Goal: Complete application form

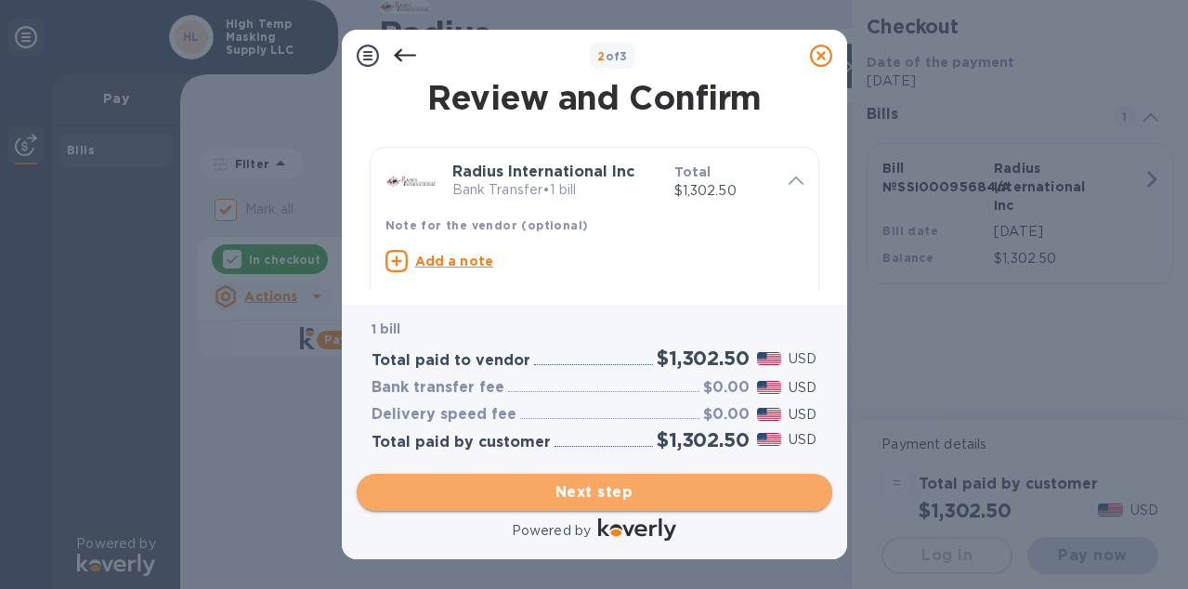
click at [626, 496] on span "Next step" at bounding box center [595, 492] width 446 height 22
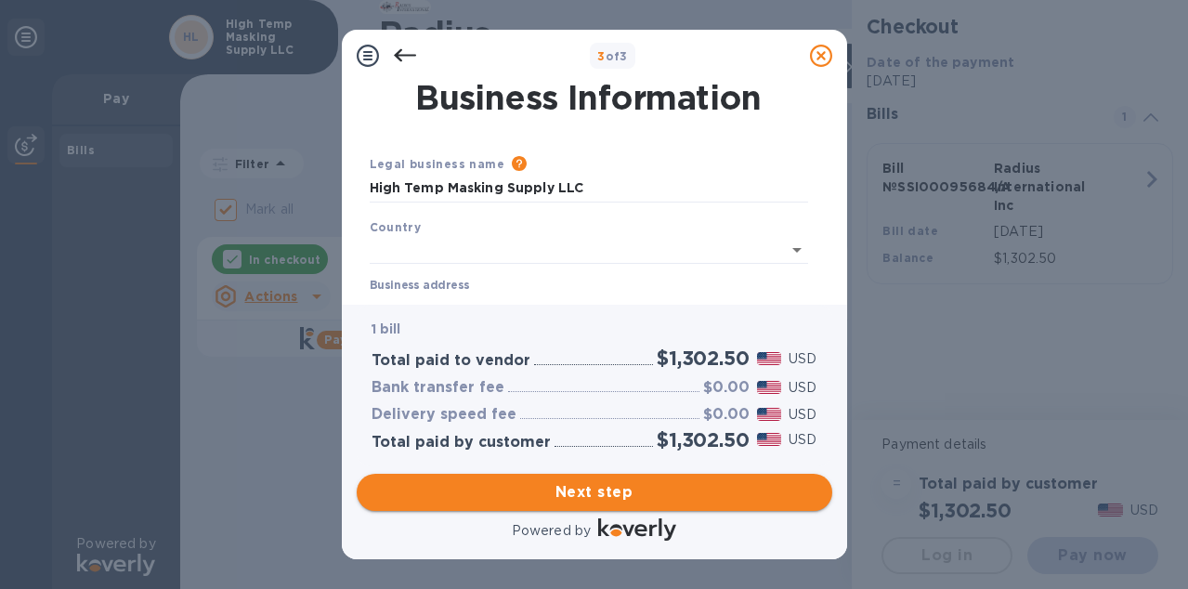
type input "[GEOGRAPHIC_DATA]"
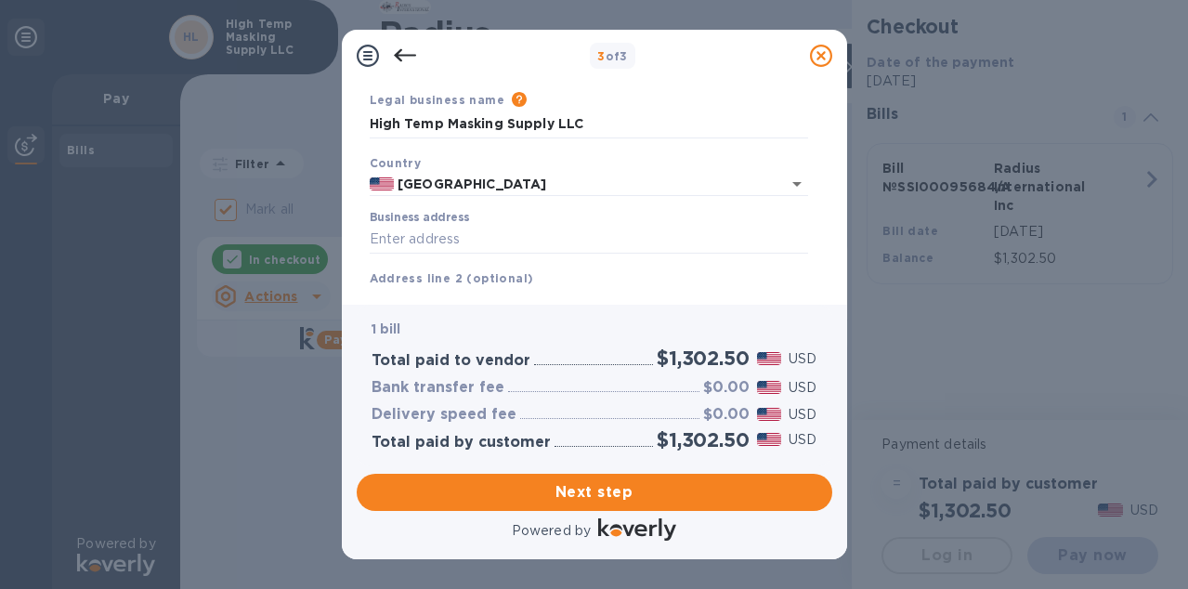
scroll to position [66, 0]
click at [542, 238] on input "Business address" at bounding box center [589, 238] width 439 height 28
type input "399 INNOVATION DR"
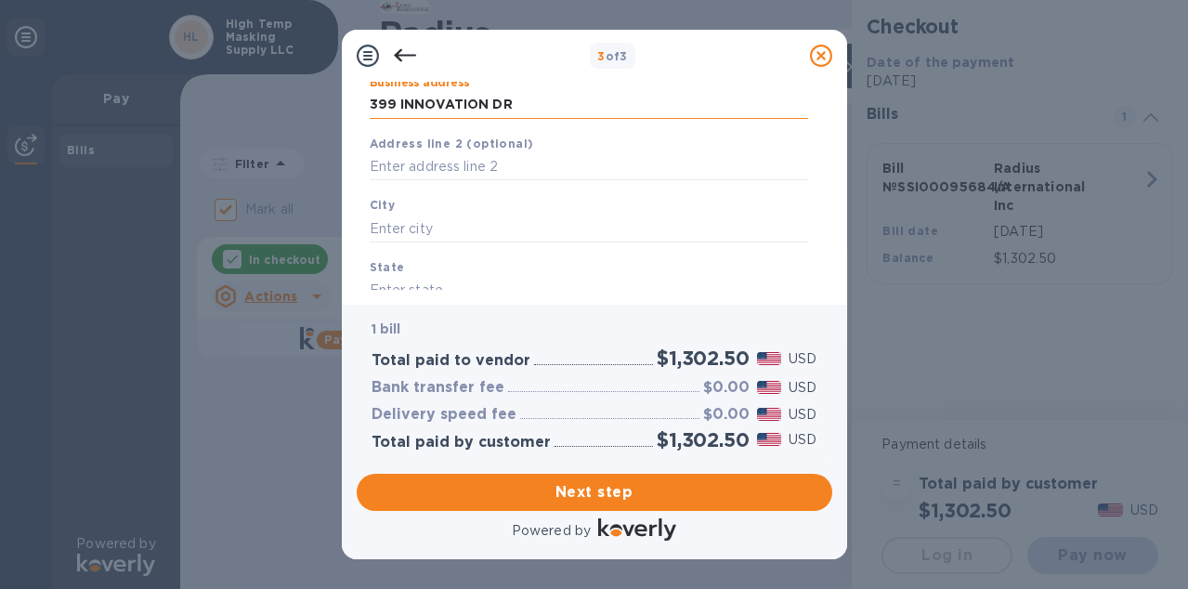
scroll to position [200, 0]
click at [485, 243] on div "City" at bounding box center [588, 218] width 453 height 62
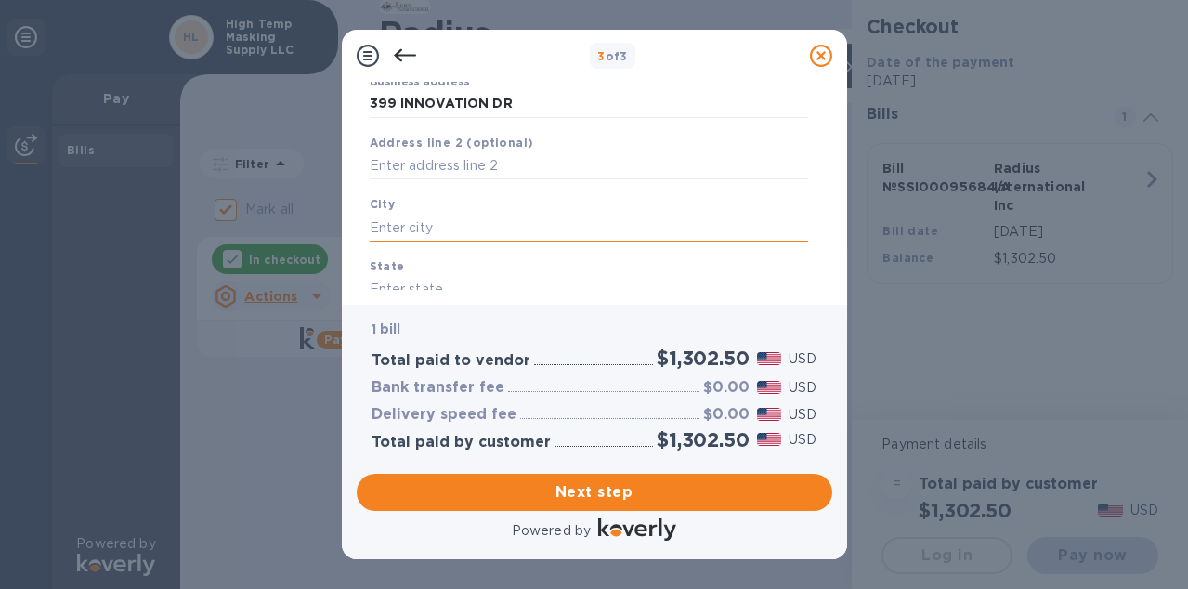
click at [485, 237] on input "text" at bounding box center [589, 228] width 439 height 28
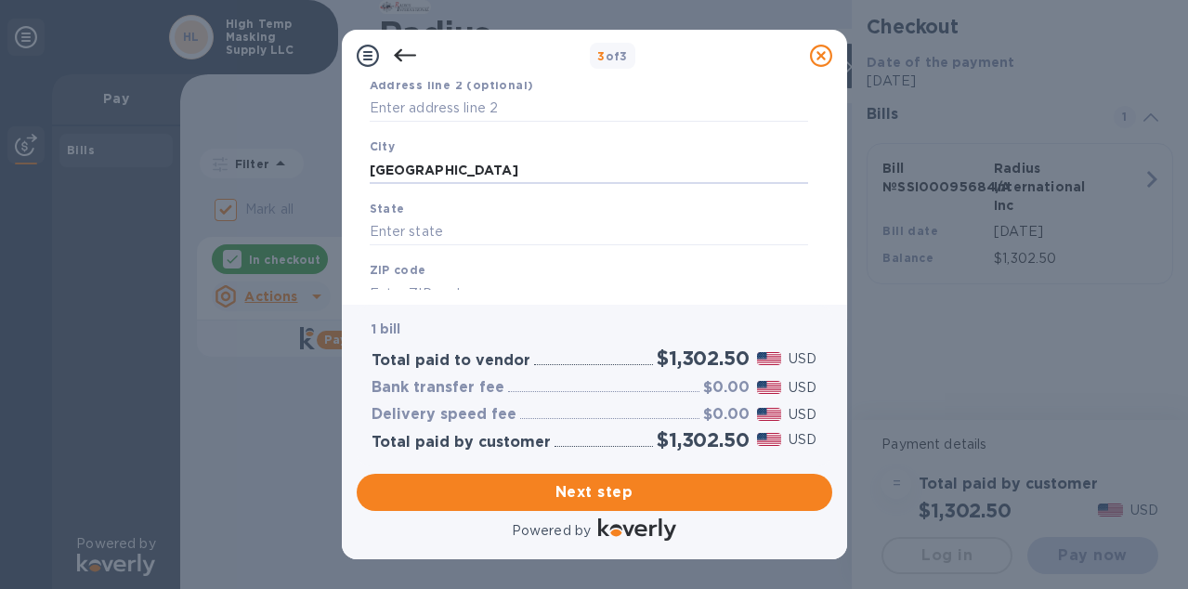
scroll to position [284, 0]
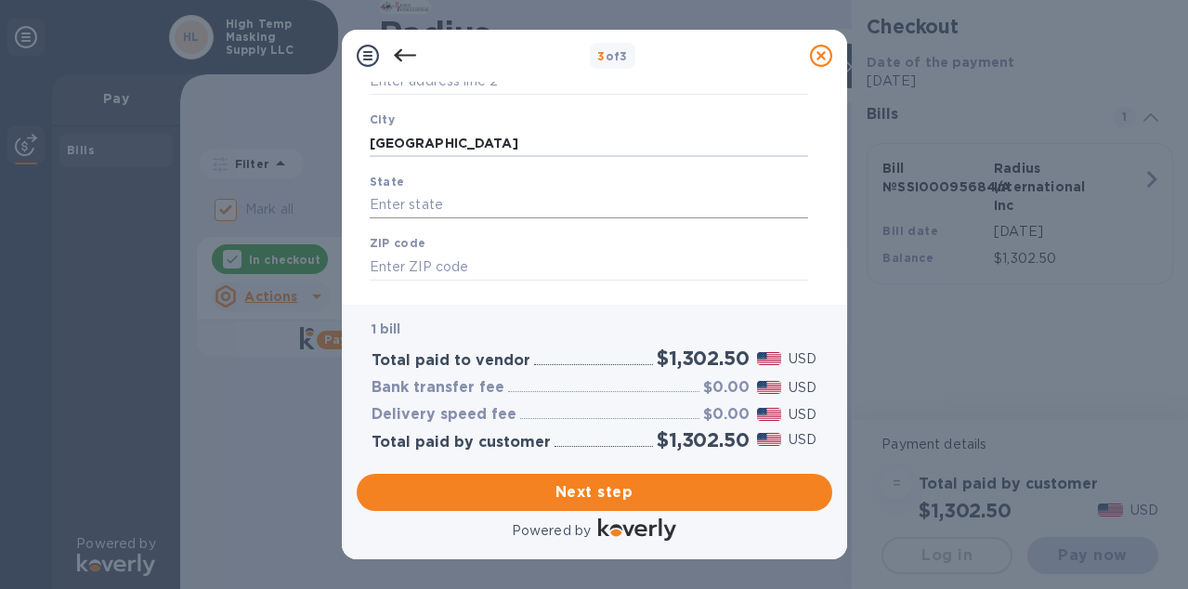
type input "[GEOGRAPHIC_DATA]"
click at [504, 204] on input "text" at bounding box center [589, 205] width 439 height 28
type input "VT"
click at [468, 256] on input "text" at bounding box center [589, 267] width 439 height 28
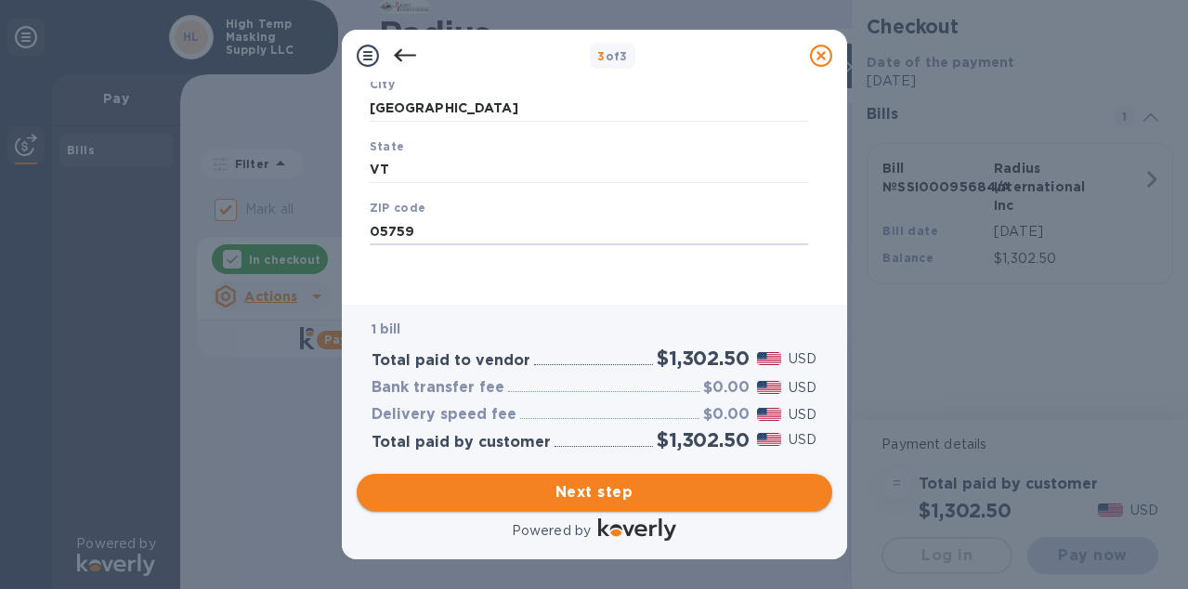
type input "05759"
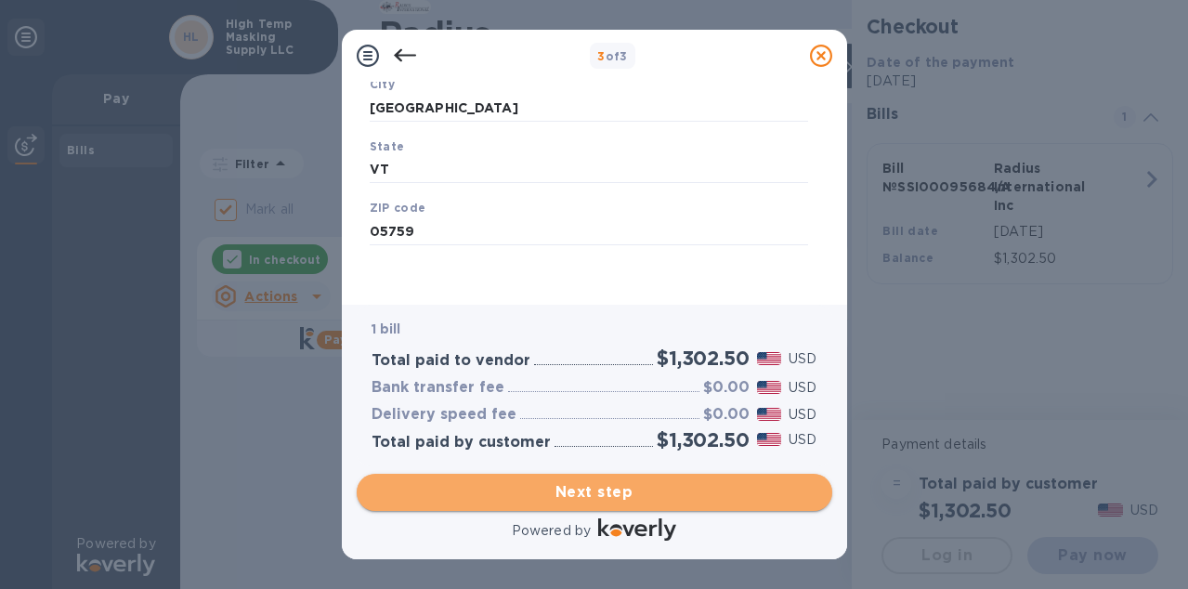
click at [597, 485] on span "Next step" at bounding box center [595, 492] width 446 height 22
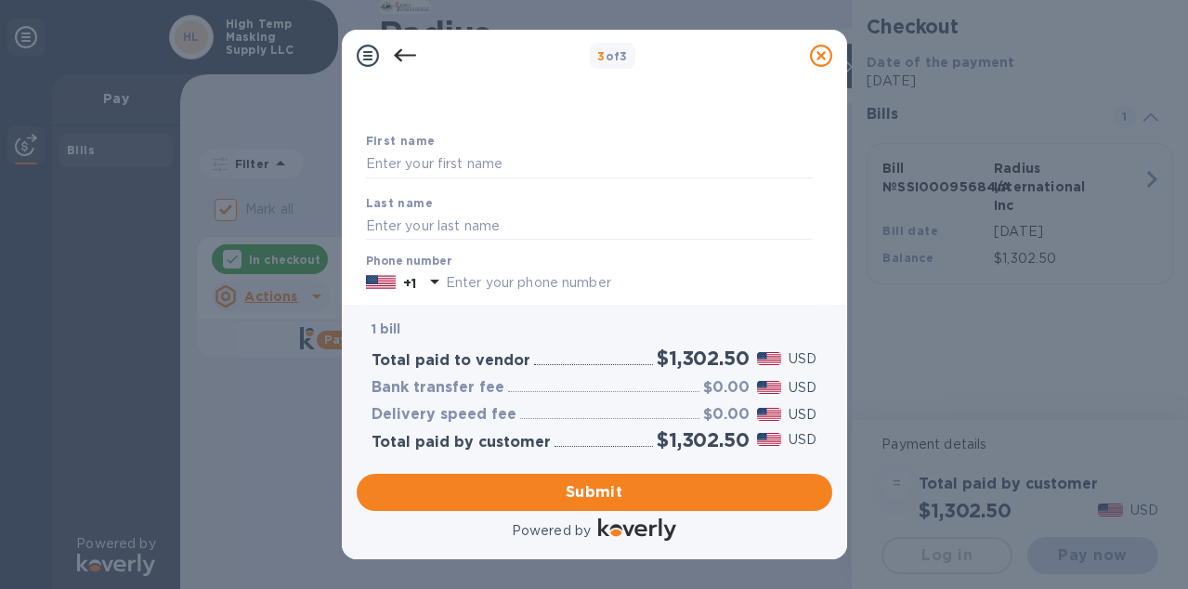
scroll to position [68, 0]
click at [534, 163] on input "text" at bounding box center [589, 166] width 446 height 28
type input "[PERSON_NAME]"
click at [610, 141] on div "First name [PERSON_NAME]" at bounding box center [589, 156] width 461 height 62
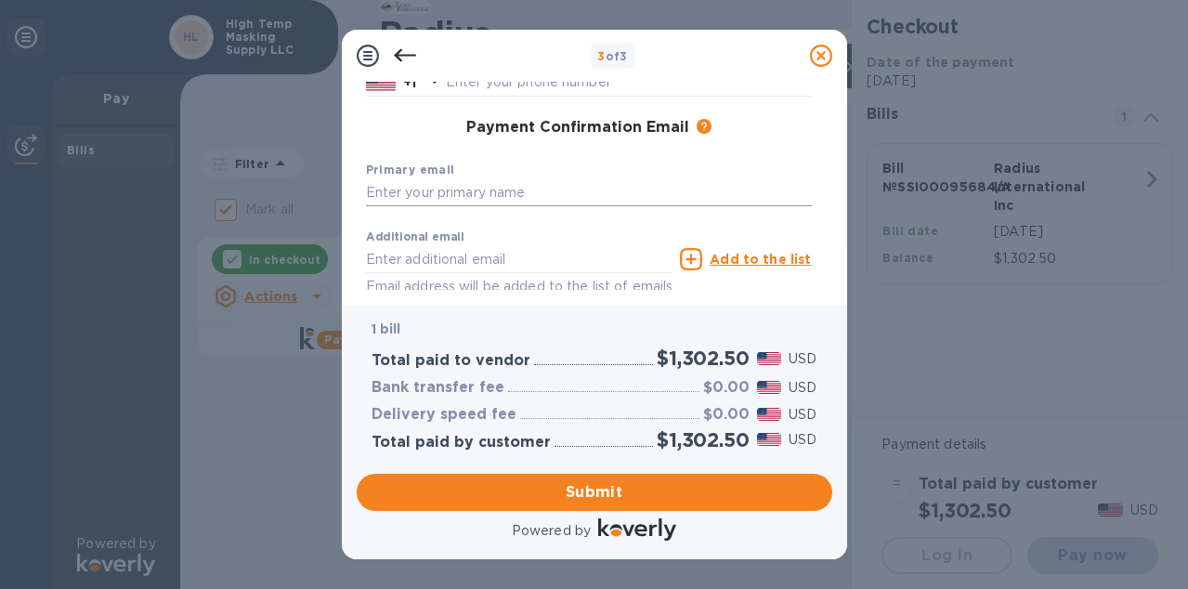
scroll to position [287, 0]
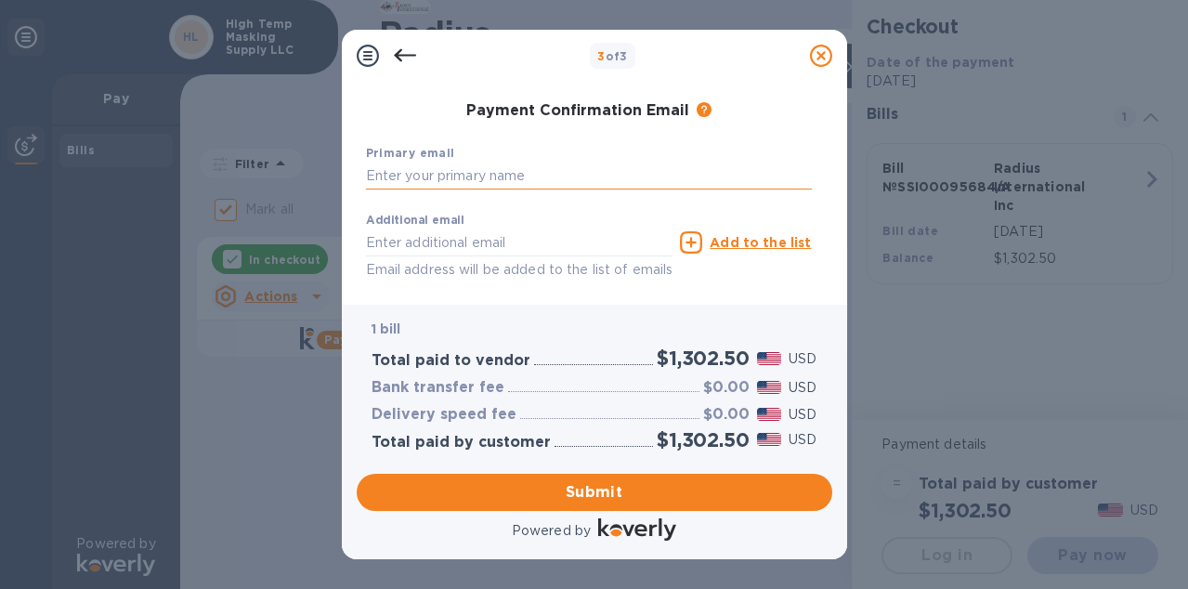
click at [523, 182] on input "text" at bounding box center [589, 177] width 446 height 28
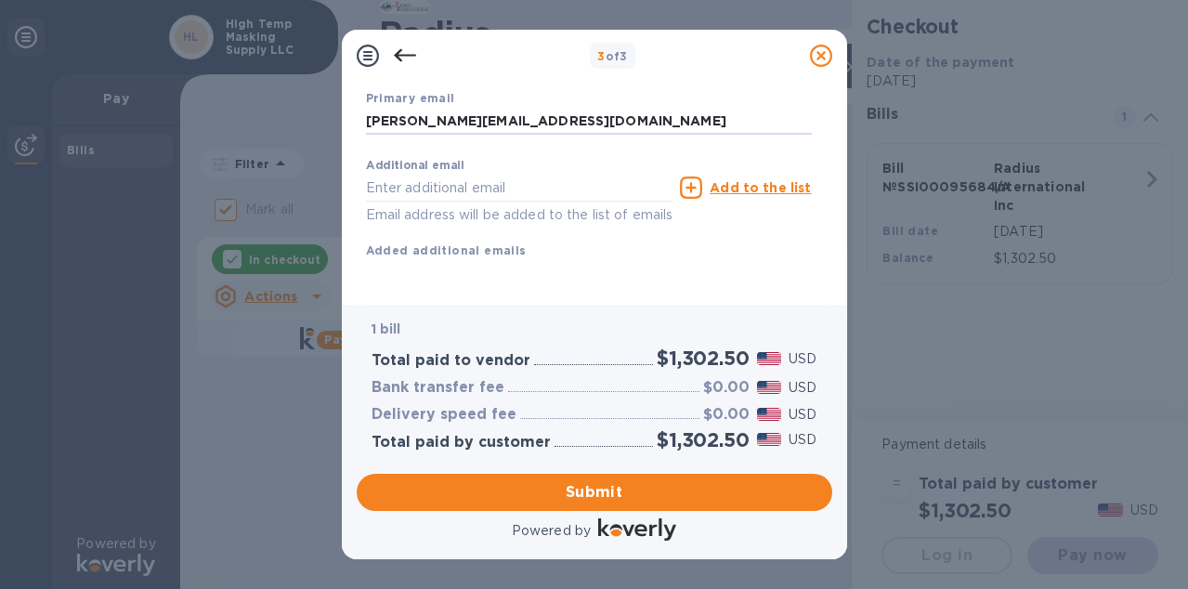
scroll to position [365, 0]
type input "[PERSON_NAME][EMAIL_ADDRESS][DOMAIN_NAME]"
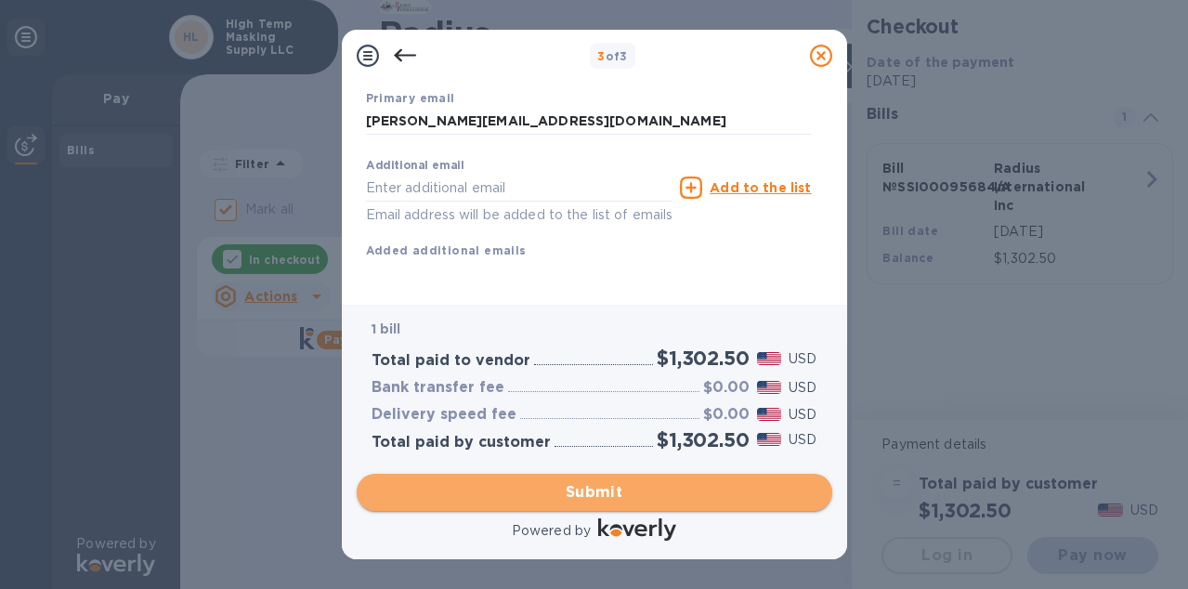
click at [581, 491] on span "Submit" at bounding box center [595, 492] width 446 height 22
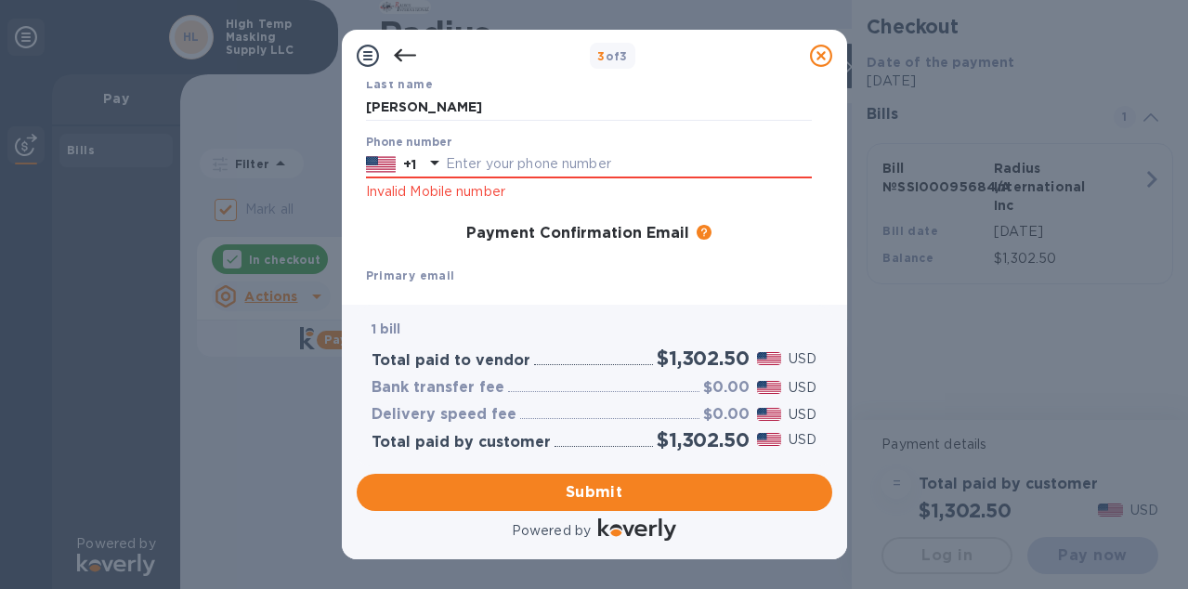
scroll to position [162, 0]
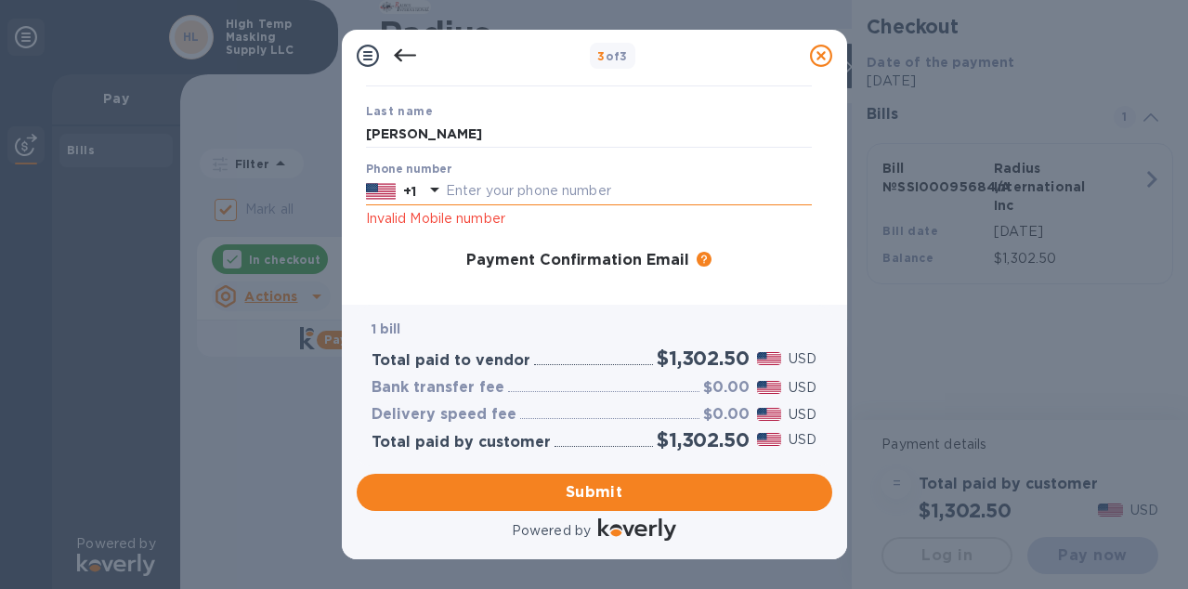
click at [532, 196] on input "text" at bounding box center [629, 191] width 366 height 28
type input "8022870623"
type input "[PERSON_NAME][EMAIL_ADDRESS][DOMAIN_NAME]"
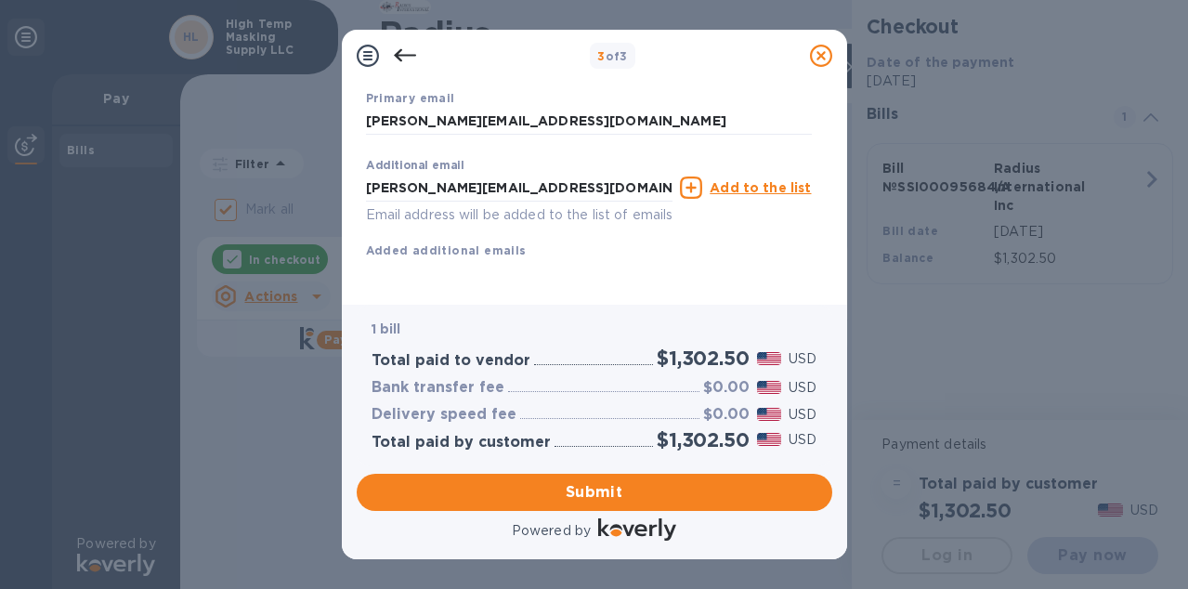
scroll to position [389, 0]
click at [601, 484] on span "Submit" at bounding box center [595, 492] width 446 height 22
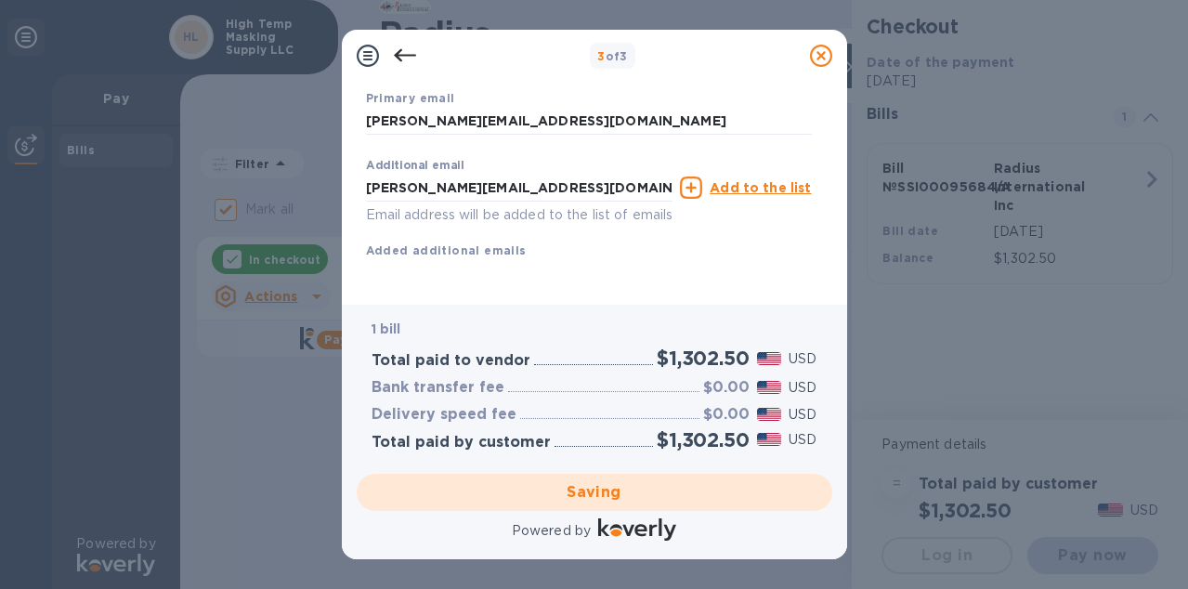
checkbox input "false"
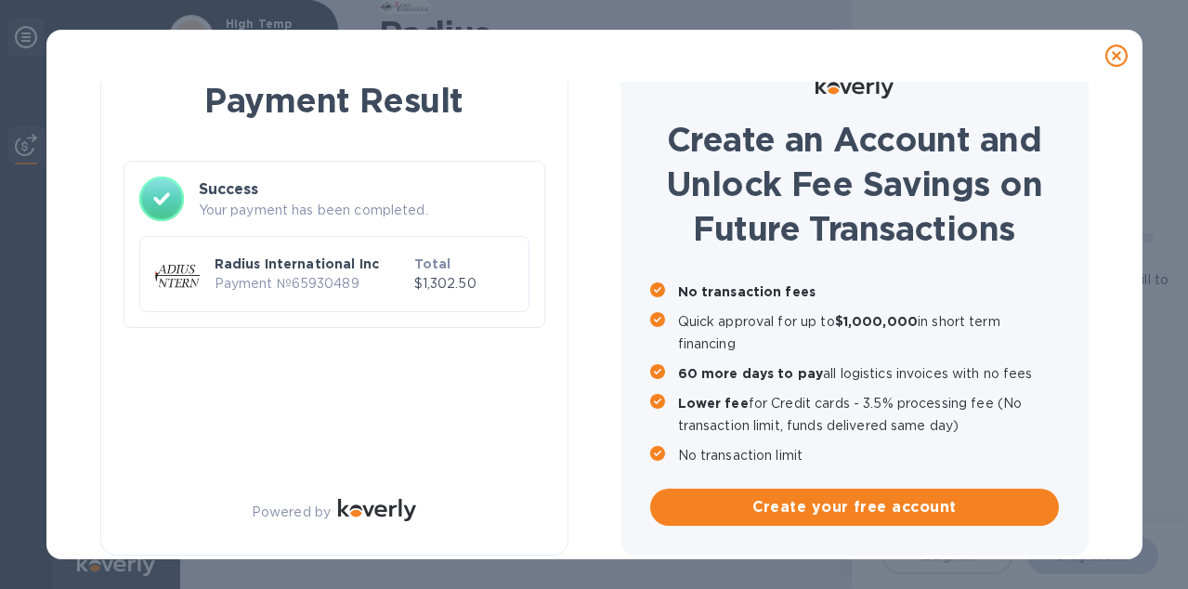
scroll to position [39, 0]
